Goal: Check status: Check status

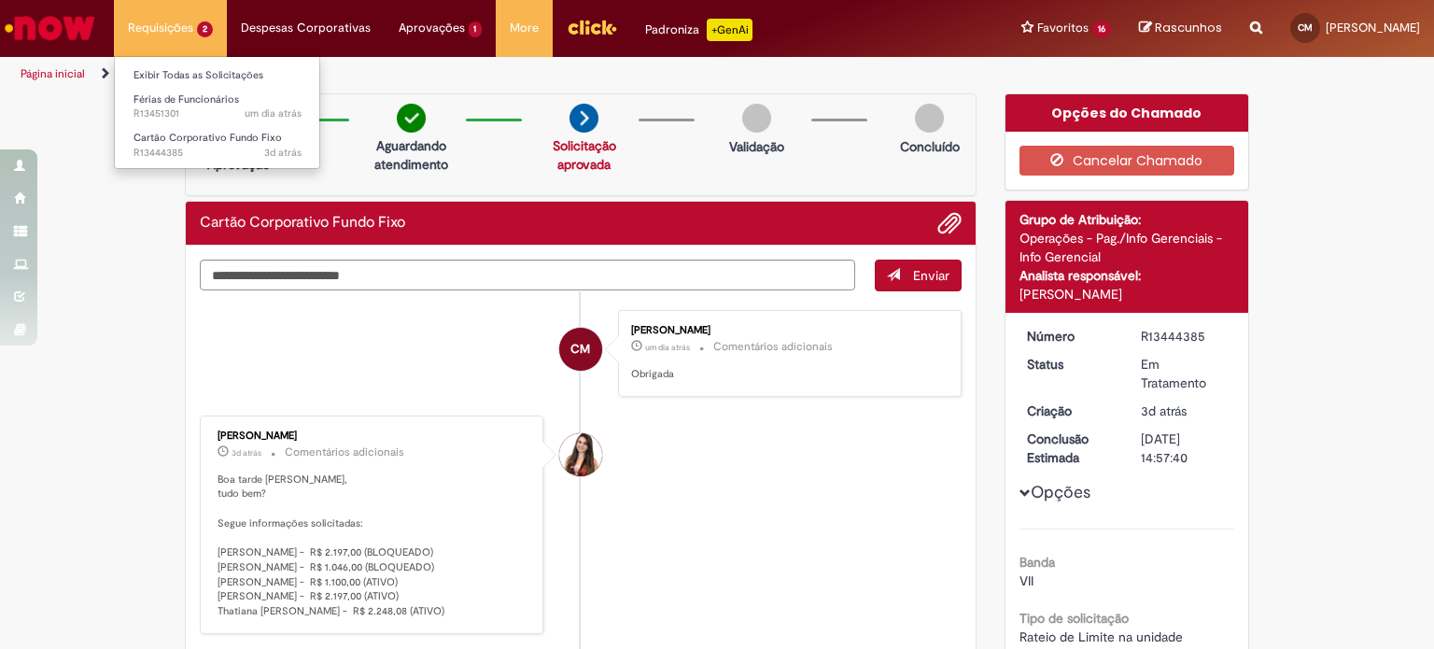
click at [198, 88] on li "Férias de Funcionários um dia atrás um dia atrás R13451301" at bounding box center [217, 105] width 205 height 38
click at [198, 104] on span "Férias de Funcionários" at bounding box center [185, 99] width 105 height 14
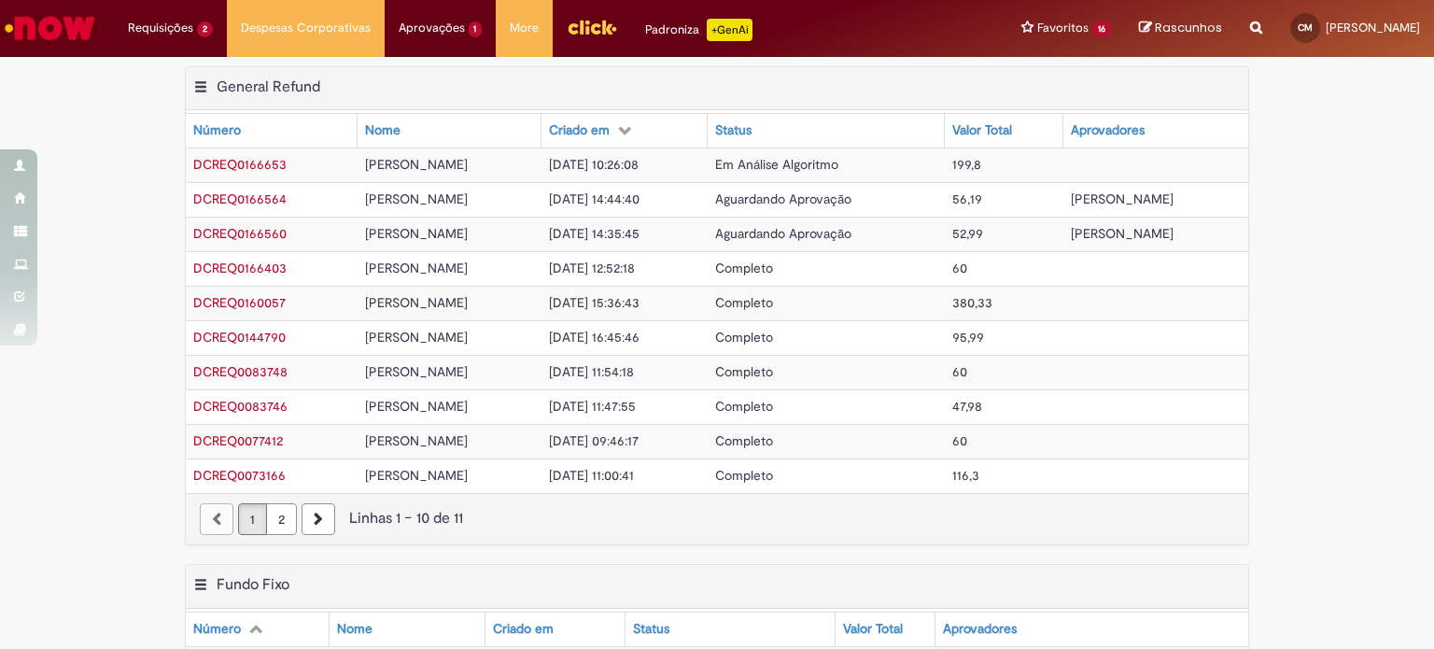
click at [1329, 234] on div "Exportar como PDF Exportar como Excel Exportar como CSV General Refund Tabela -…" at bounding box center [717, 315] width 1434 height 498
